Goal: Information Seeking & Learning: Learn about a topic

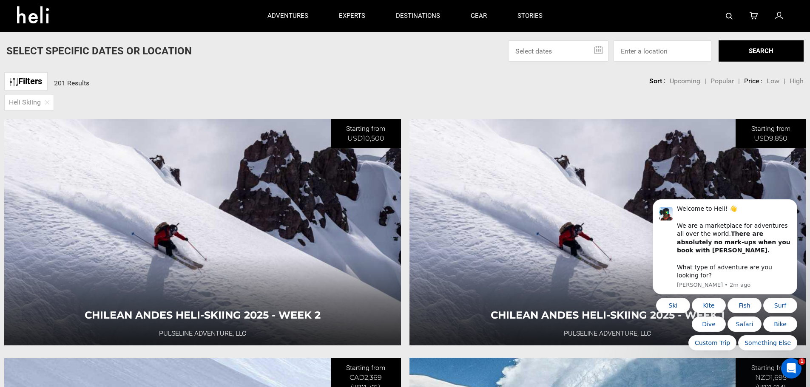
click at [33, 77] on link "Filters" at bounding box center [25, 81] width 43 height 18
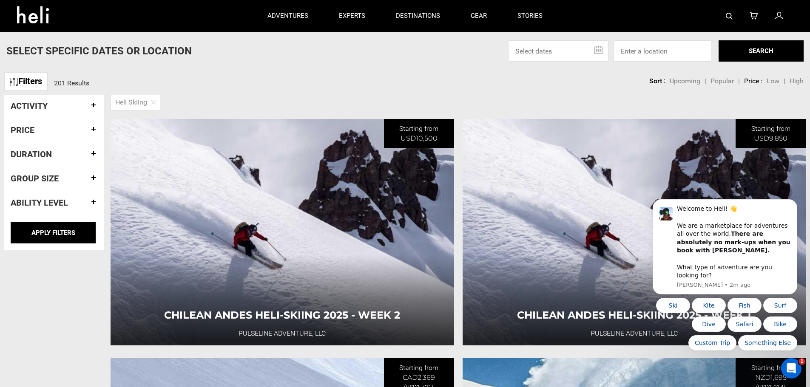
click at [63, 100] on div "Activity" at bounding box center [54, 106] width 87 height 22
click at [94, 102] on h4 "Activity" at bounding box center [54, 105] width 87 height 9
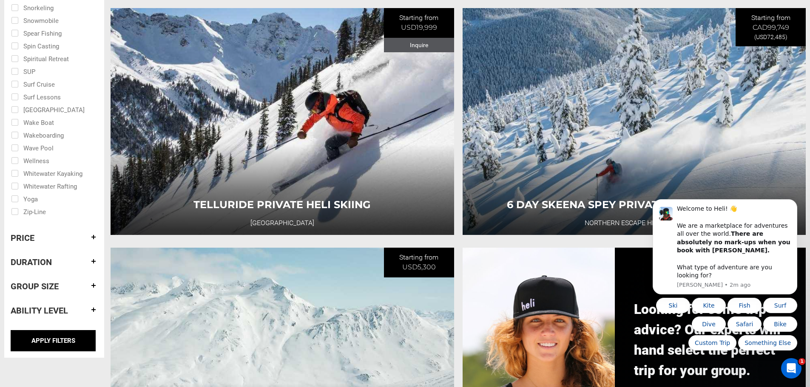
scroll to position [595, 0]
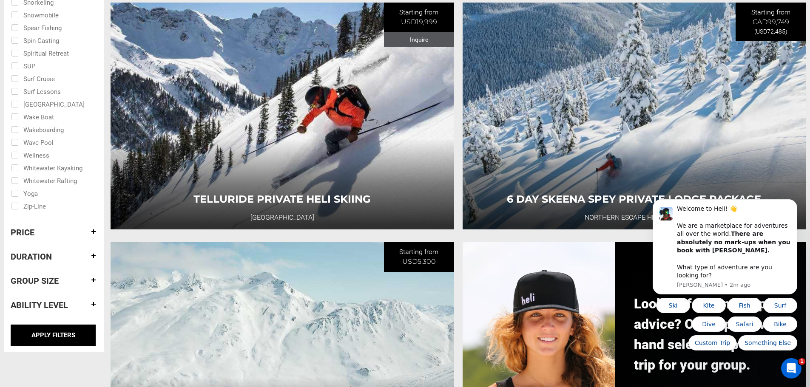
click at [93, 253] on h4 "Duration" at bounding box center [54, 256] width 87 height 9
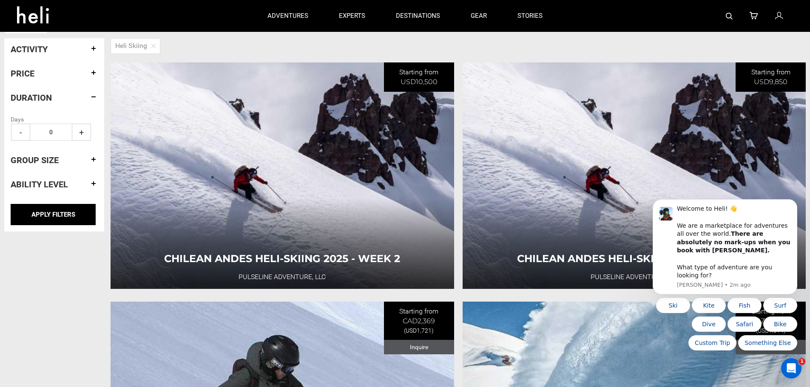
scroll to position [43, 0]
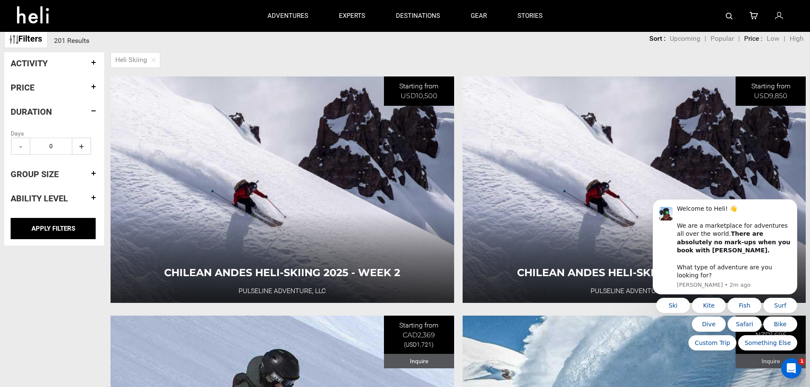
click at [86, 143] on span "+" at bounding box center [81, 146] width 19 height 17
type input "2"
click at [95, 196] on h4 "Ability Level" at bounding box center [54, 198] width 87 height 9
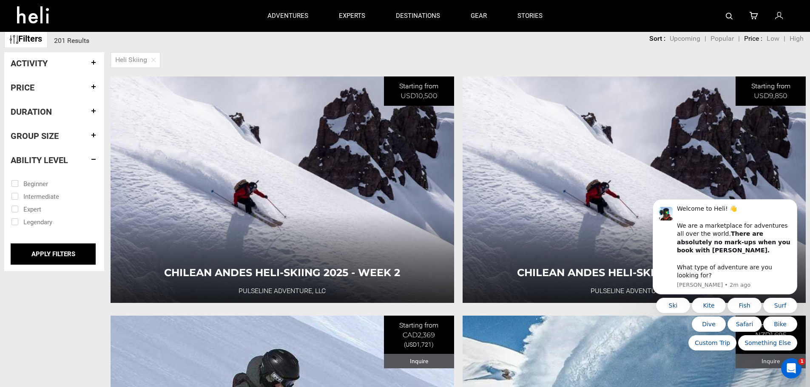
click at [29, 208] on input "checkbox" at bounding box center [48, 208] width 74 height 13
checkbox input "true"
click at [46, 252] on input "APPLY FILTERS" at bounding box center [53, 254] width 85 height 21
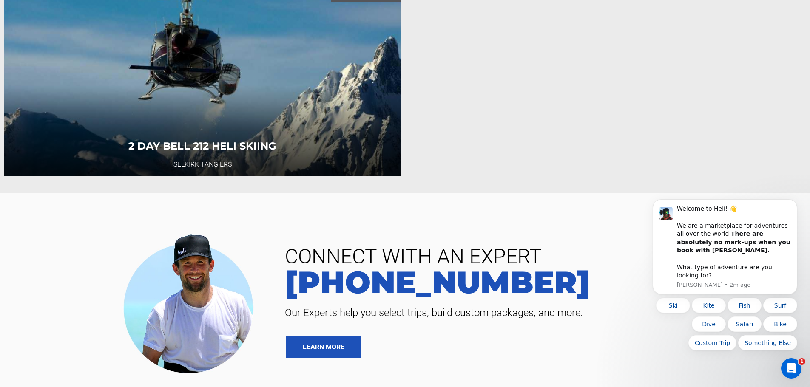
scroll to position [170, 0]
